Goal: Transaction & Acquisition: Purchase product/service

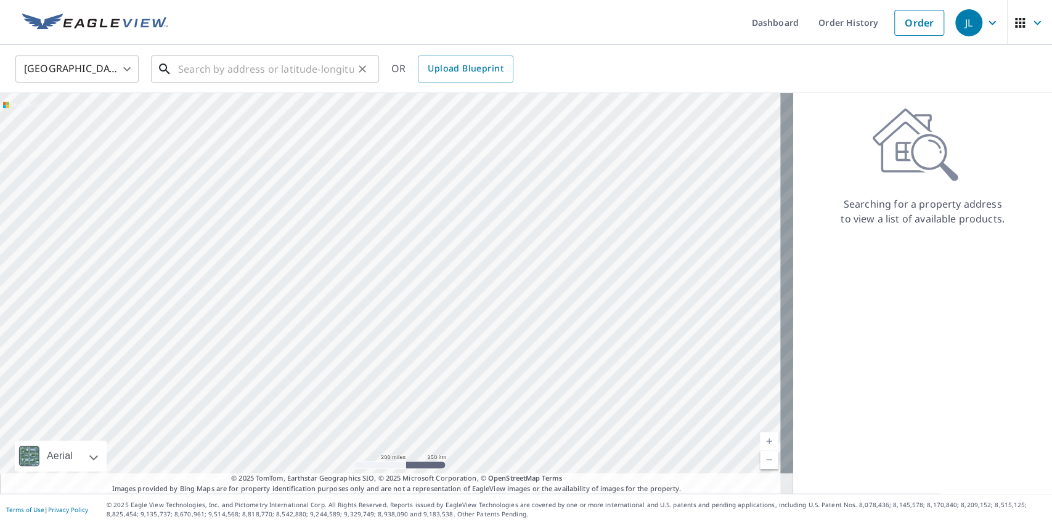
click at [301, 71] on input "text" at bounding box center [266, 69] width 176 height 35
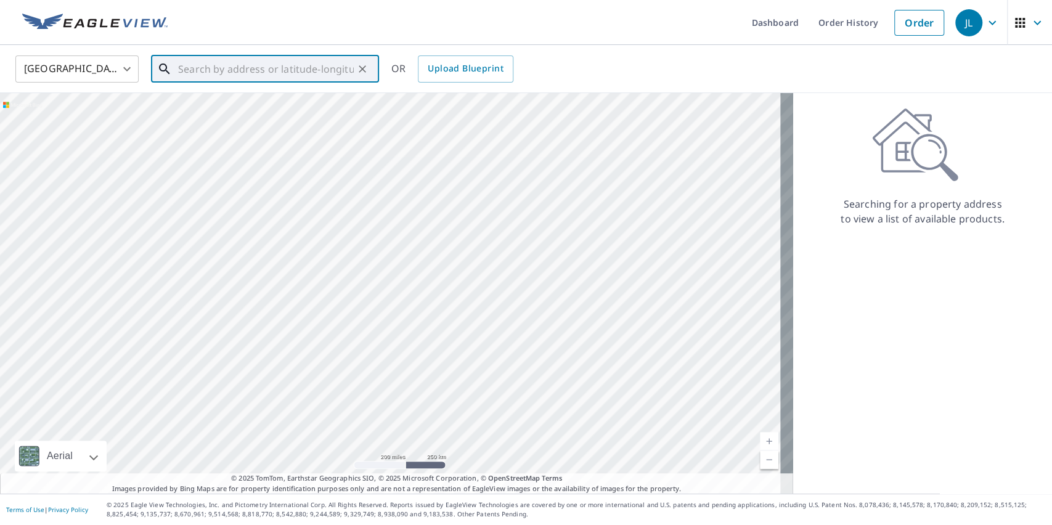
paste input "4329 US-30 Latrobe, [GEOGRAPHIC_DATA] 1565"
click at [283, 107] on span "4329 US-30" at bounding box center [272, 104] width 193 height 15
type input "[STREET_ADDRESS]"
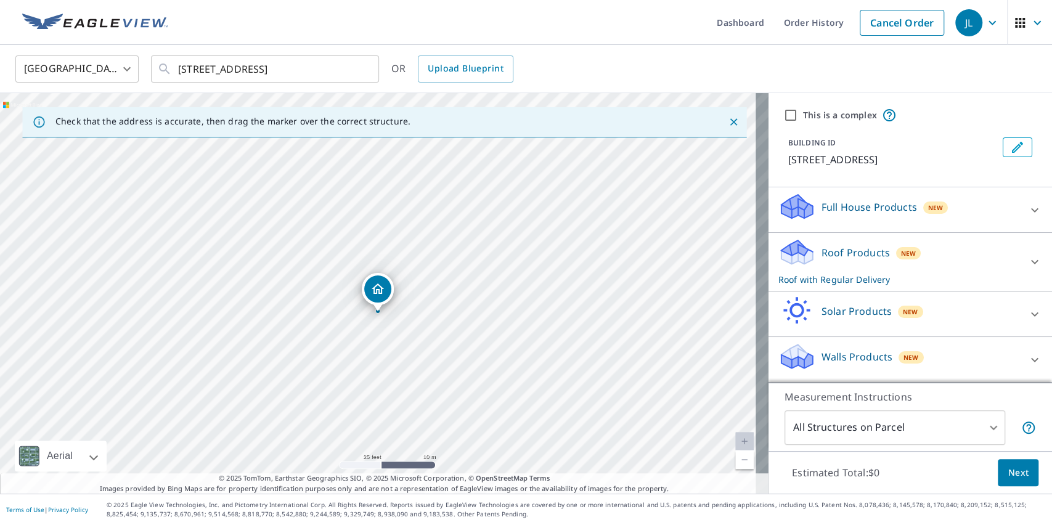
click at [928, 210] on span "New" at bounding box center [935, 208] width 15 height 10
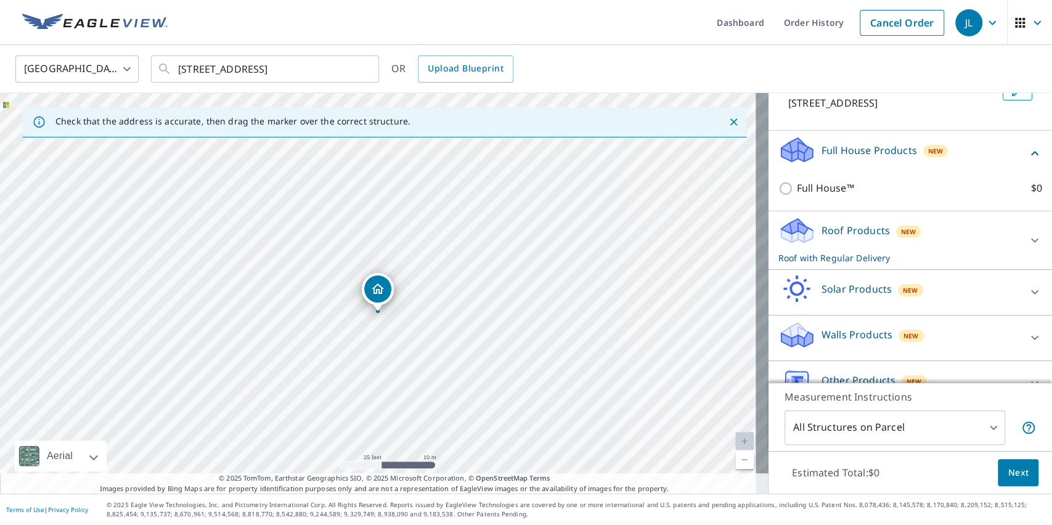
scroll to position [65, 0]
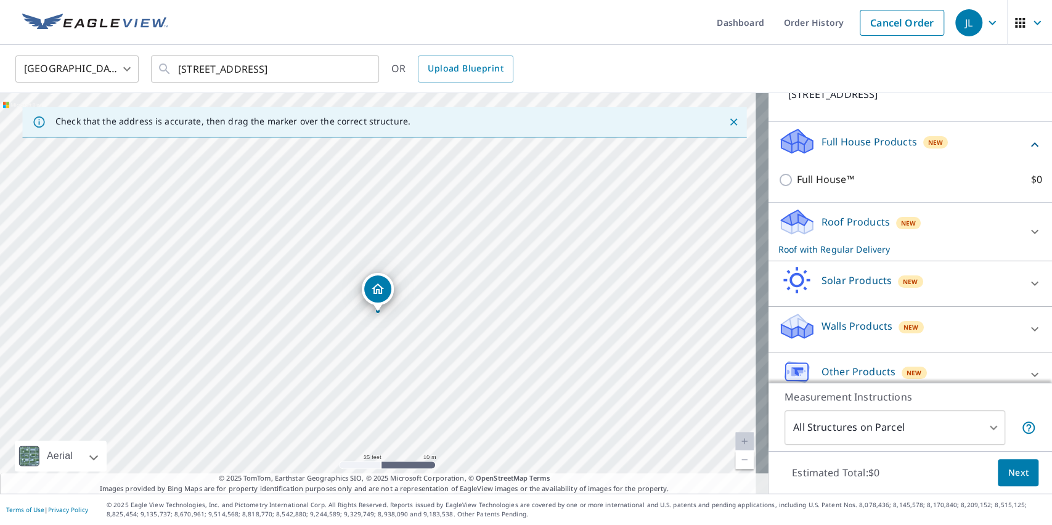
click at [907, 222] on div "Roof Products New Roof with Regular Delivery" at bounding box center [899, 232] width 242 height 48
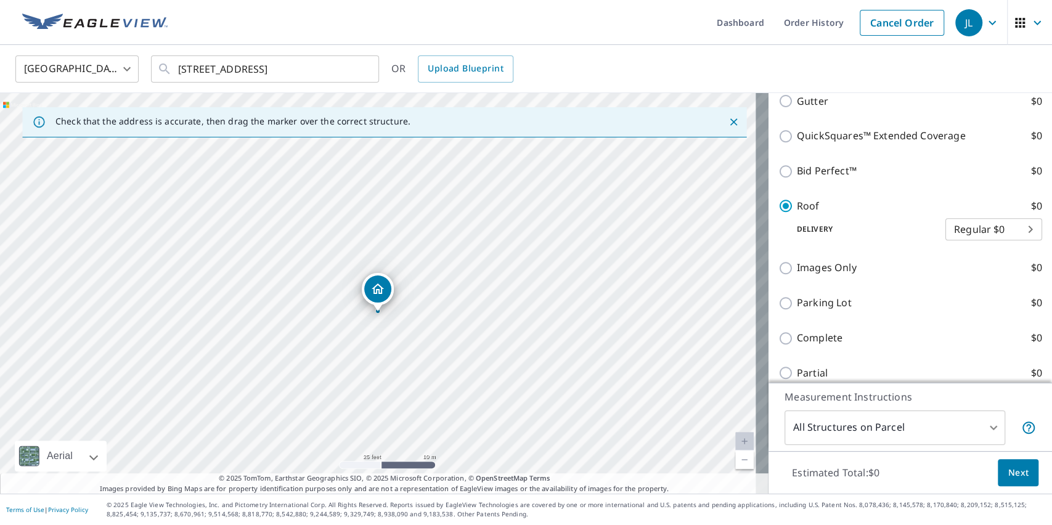
scroll to position [387, 0]
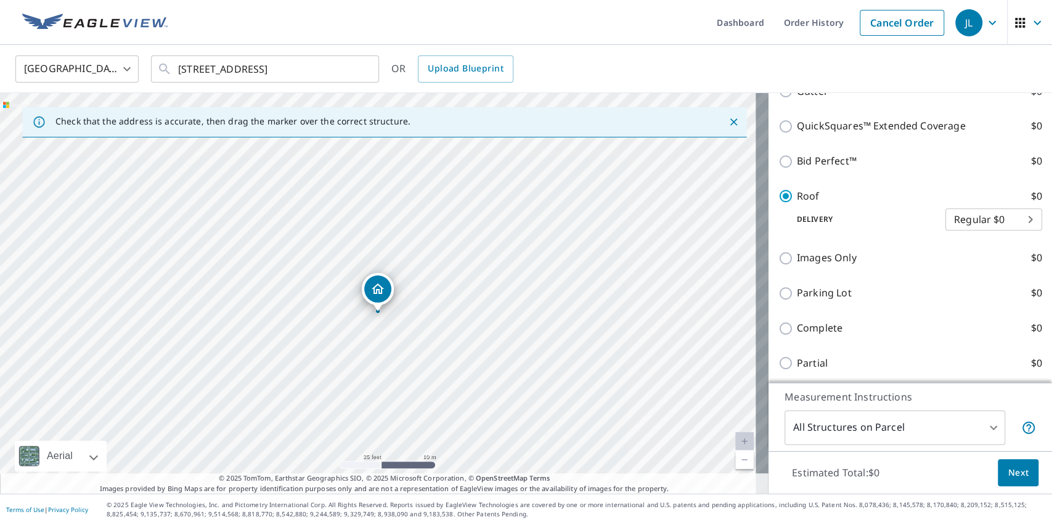
click at [1008, 469] on span "Next" at bounding box center [1018, 472] width 21 height 15
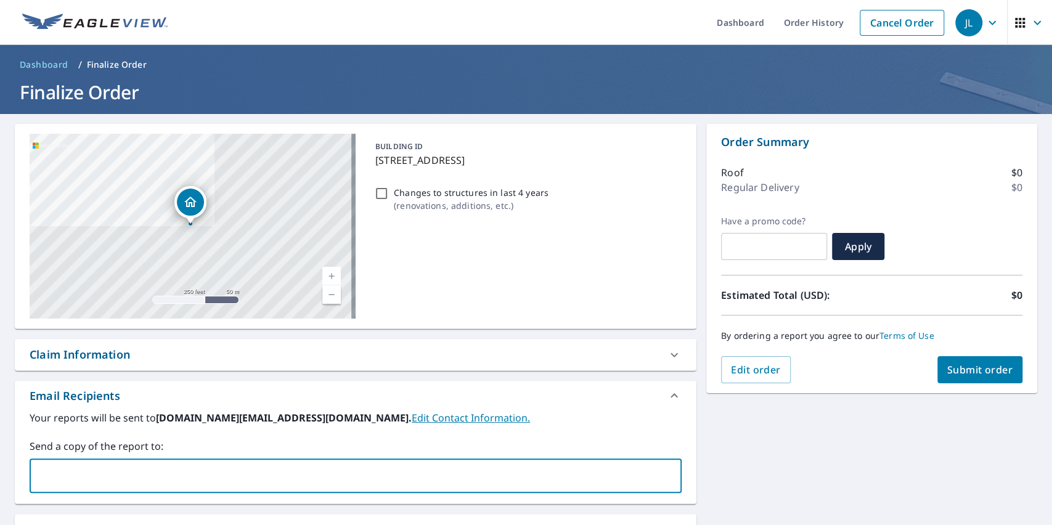
click at [397, 471] on input "text" at bounding box center [346, 475] width 622 height 23
paste input "[EMAIL_ADDRESS][DOMAIN_NAME]"
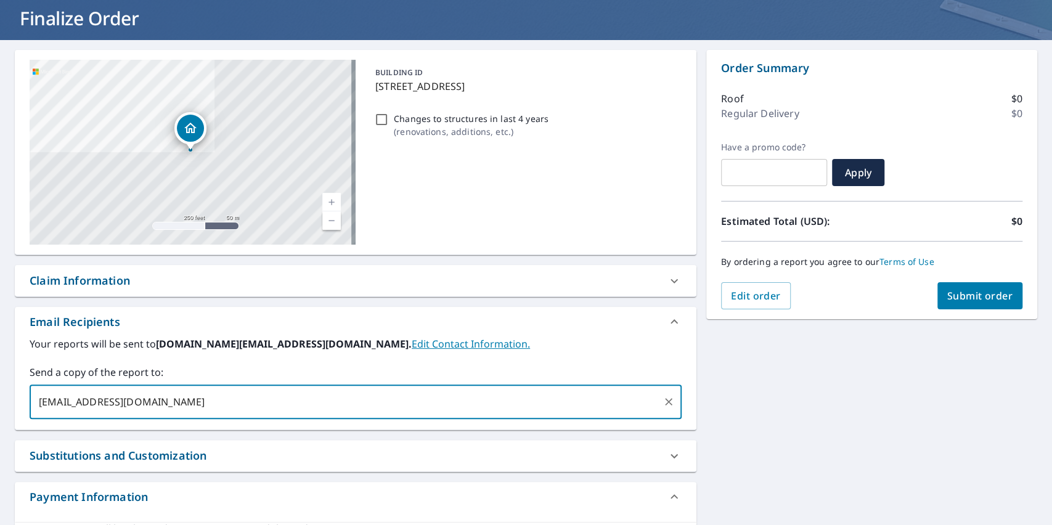
scroll to position [76, 0]
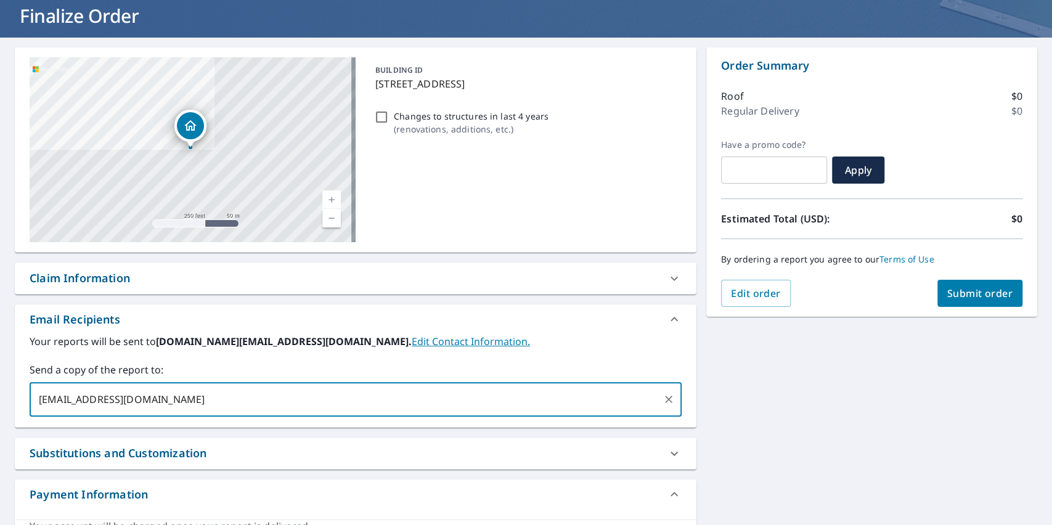
type input "[EMAIL_ADDRESS][DOMAIN_NAME]"
click at [988, 292] on span "Submit order" at bounding box center [980, 294] width 66 height 14
checkbox input "true"
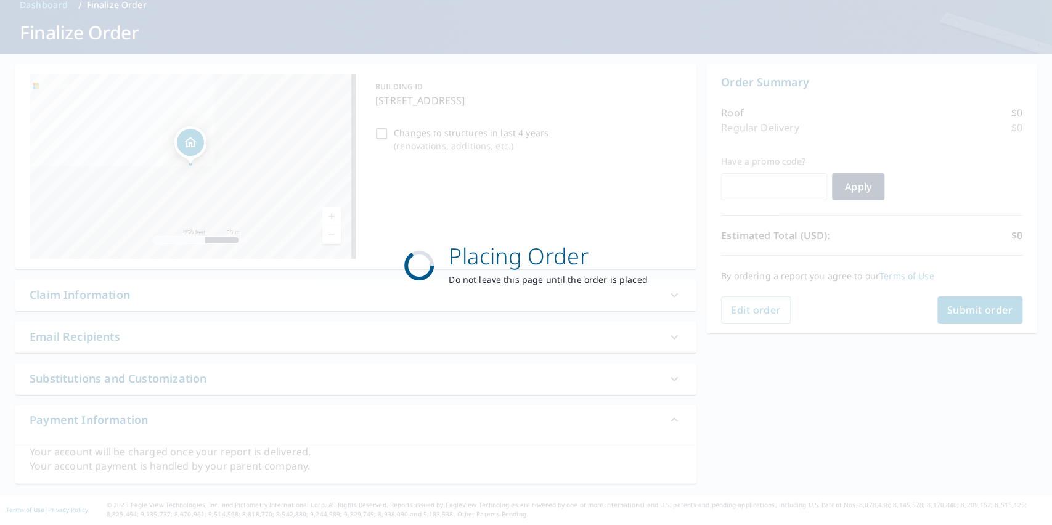
scroll to position [59, 0]
